Goal: Information Seeking & Learning: Learn about a topic

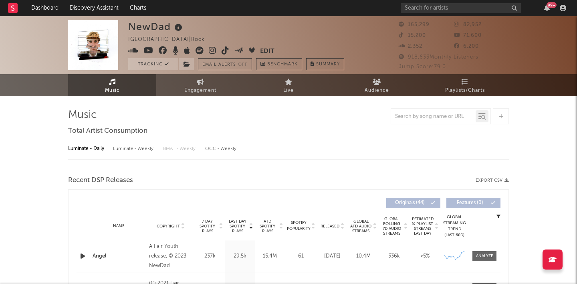
select select "6m"
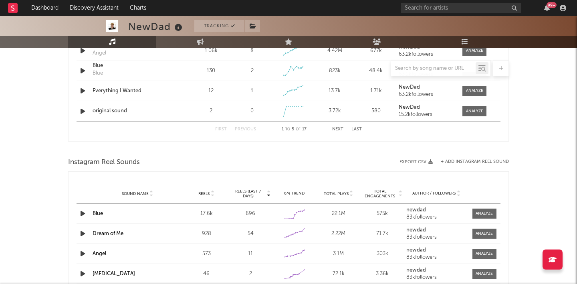
scroll to position [634, 0]
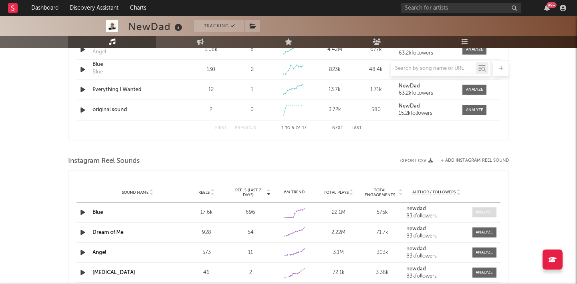
click at [485, 210] on div at bounding box center [484, 212] width 17 height 6
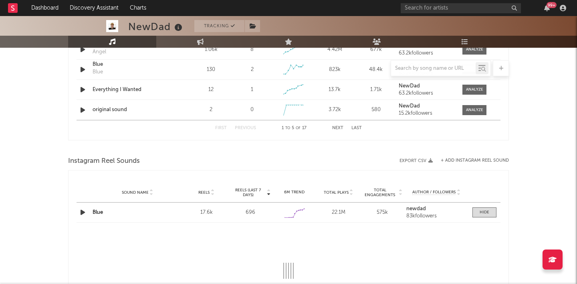
select select "6m"
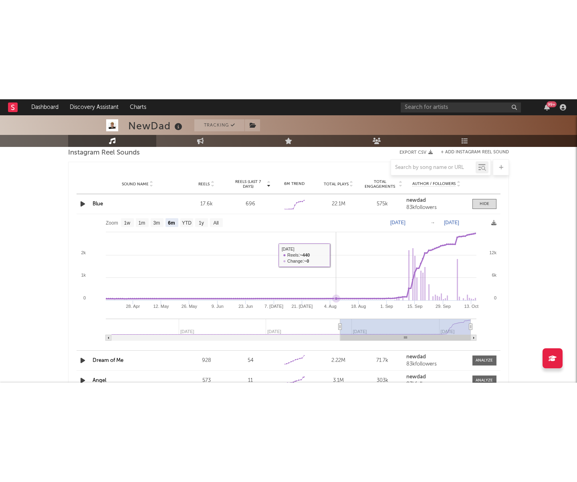
scroll to position [747, 0]
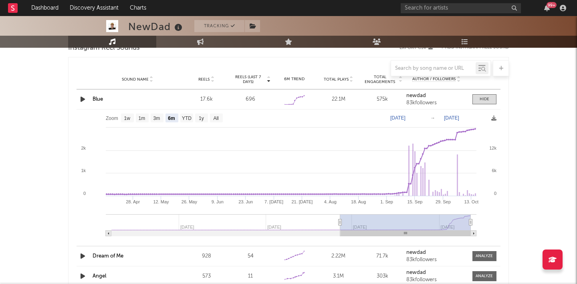
click at [96, 100] on link "Blue" at bounding box center [98, 99] width 10 height 5
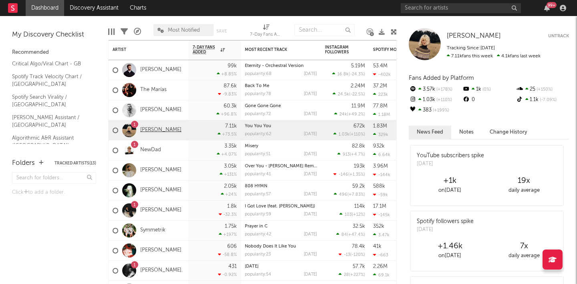
click at [154, 131] on link "[PERSON_NAME]" at bounding box center [160, 130] width 41 height 7
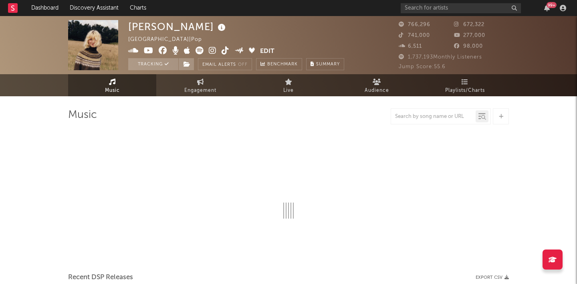
select select "6m"
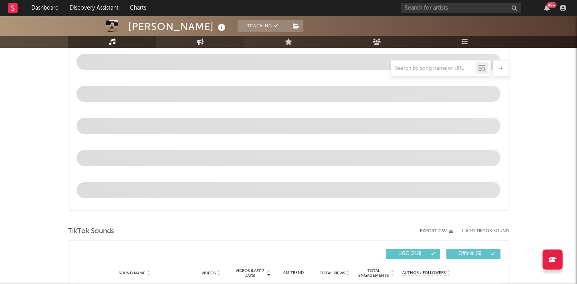
click at [202, 44] on icon at bounding box center [200, 41] width 7 height 6
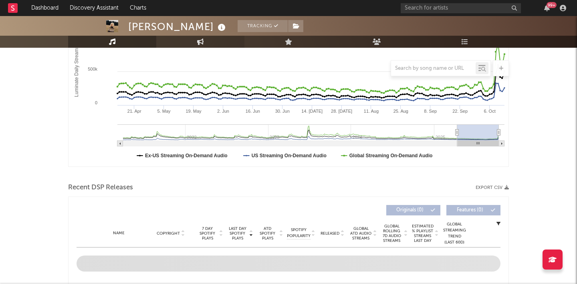
select select "1w"
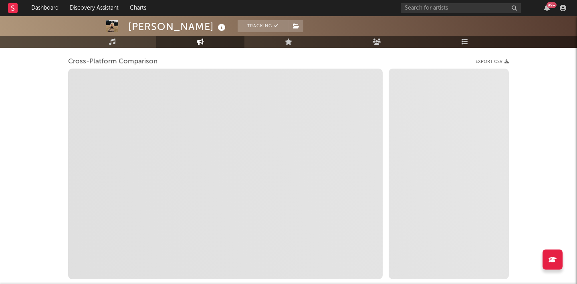
scroll to position [10, 0]
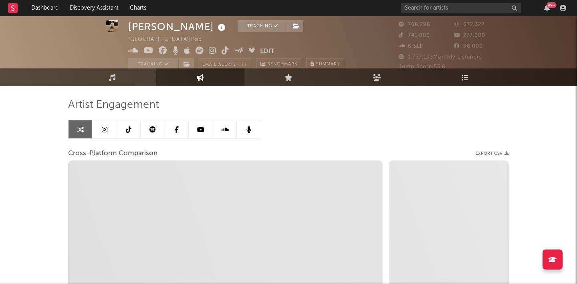
click at [108, 127] on link at bounding box center [105, 129] width 24 height 18
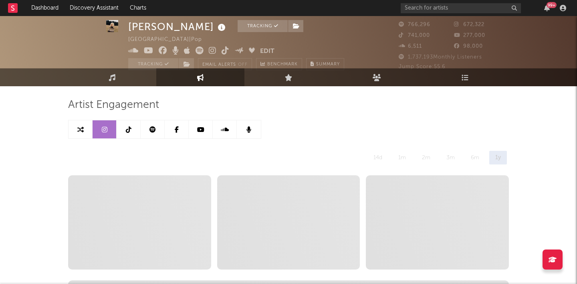
click at [133, 131] on link at bounding box center [129, 129] width 24 height 18
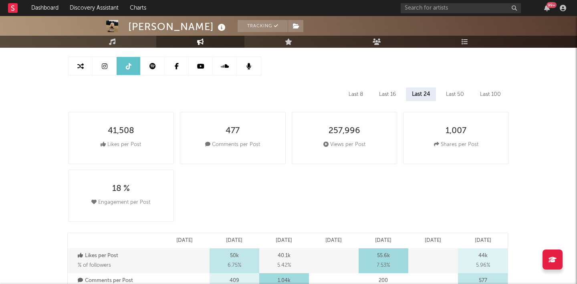
select select "6m"
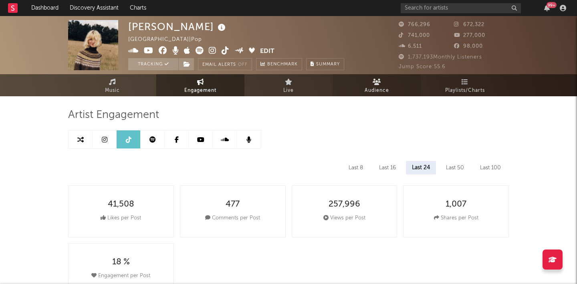
click at [375, 86] on span "Audience" at bounding box center [377, 91] width 24 height 10
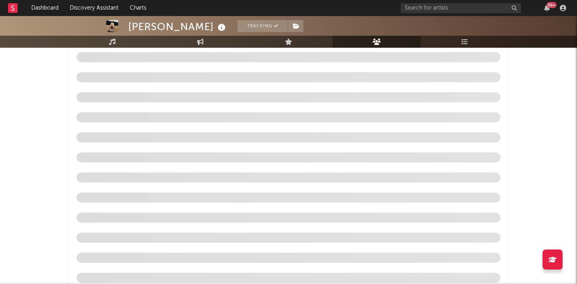
scroll to position [1009, 0]
